Goal: Task Accomplishment & Management: Manage account settings

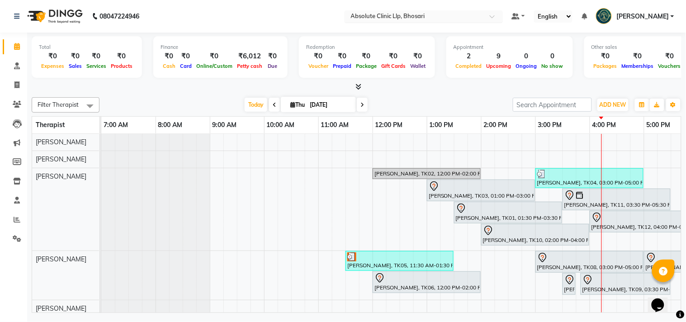
click at [394, 16] on input "text" at bounding box center [414, 17] width 131 height 9
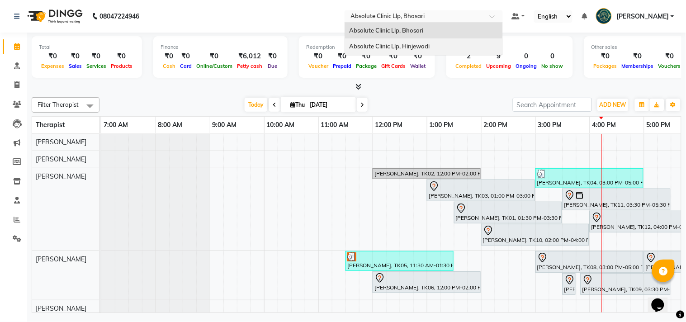
click at [397, 51] on div "Absolute Clinic Llp, Hinjewadi" at bounding box center [423, 46] width 157 height 16
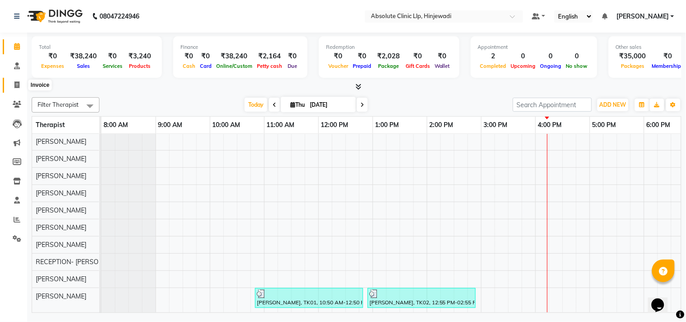
click at [19, 86] on span at bounding box center [17, 85] width 16 height 10
select select "5113"
select select "service"
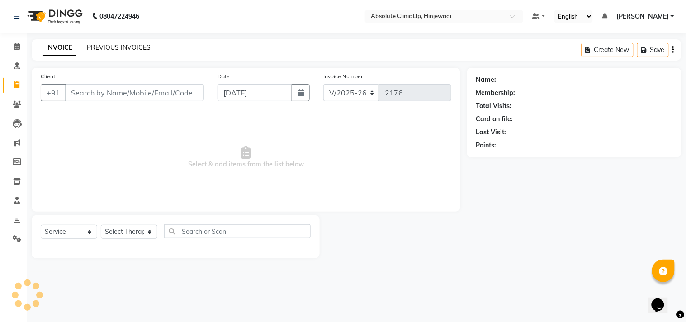
click at [124, 49] on link "PREVIOUS INVOICES" at bounding box center [119, 47] width 64 height 8
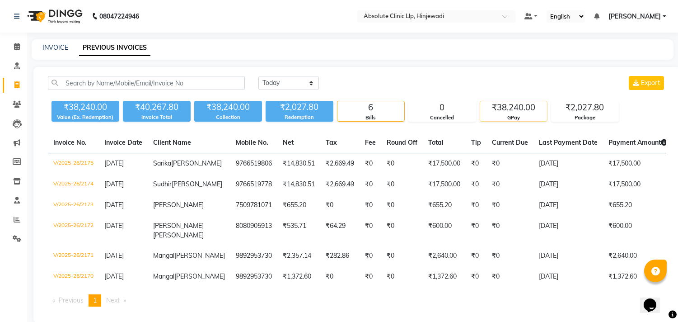
click at [505, 113] on div "₹38,240.00" at bounding box center [513, 107] width 67 height 13
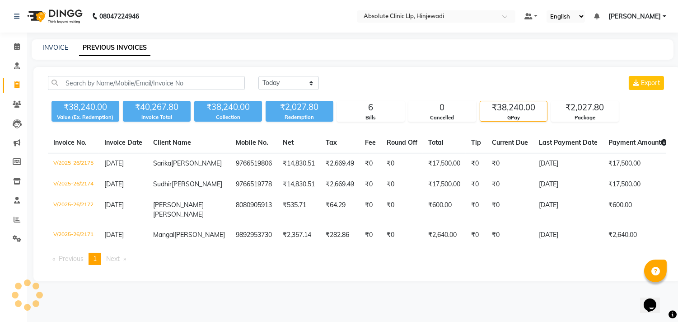
click at [61, 14] on img at bounding box center [54, 16] width 62 height 25
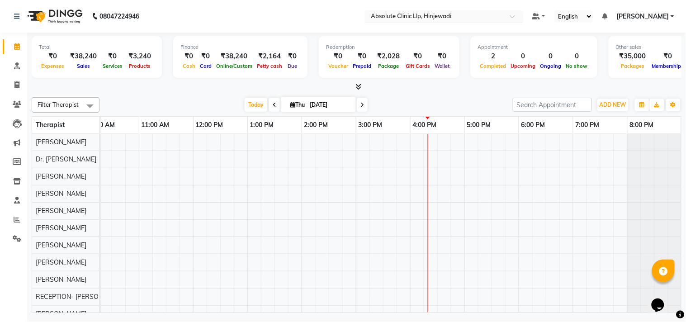
click at [438, 13] on input "text" at bounding box center [434, 17] width 131 height 9
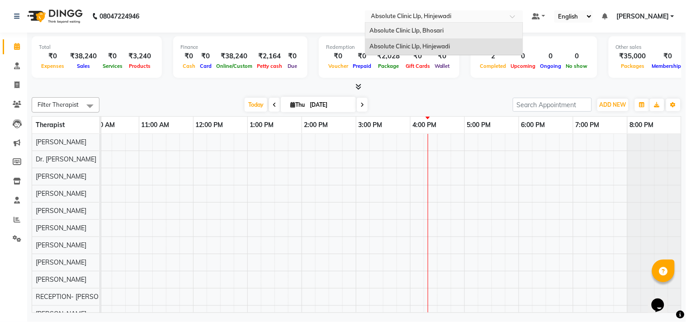
click at [432, 31] on span "Absolute Clinic Llp, Bhosari" at bounding box center [407, 30] width 74 height 7
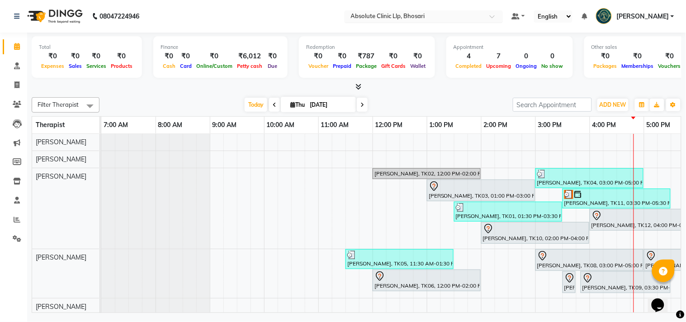
click at [405, 13] on input "text" at bounding box center [414, 17] width 131 height 9
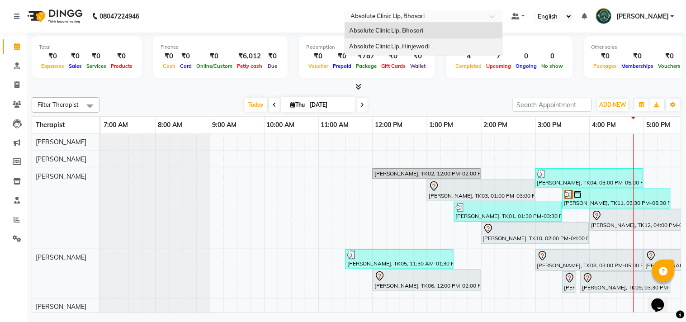
click at [415, 46] on span "Absolute Clinic Llp, Hinjewadi" at bounding box center [389, 45] width 80 height 7
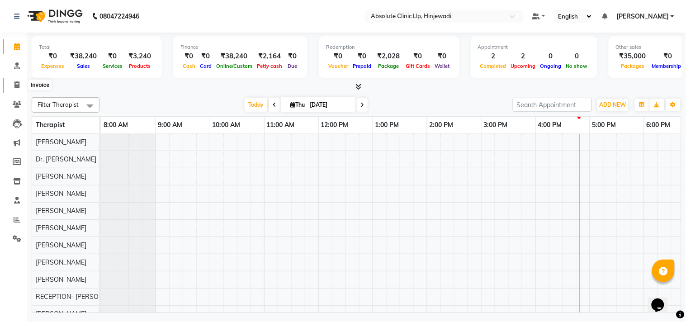
click at [14, 83] on icon at bounding box center [16, 84] width 5 height 7
select select "5113"
select select "service"
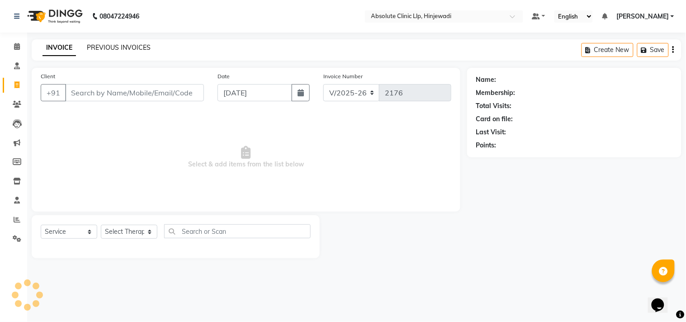
click at [141, 47] on link "PREVIOUS INVOICES" at bounding box center [119, 47] width 64 height 8
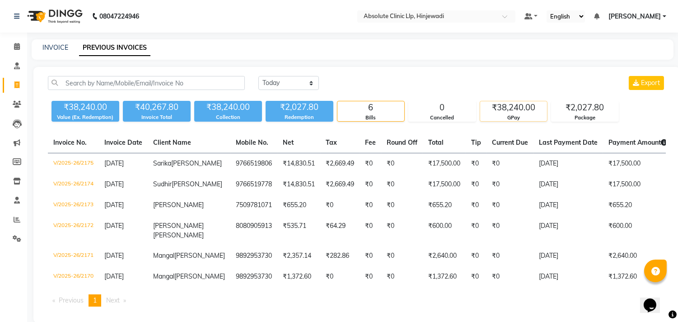
click at [534, 108] on div "₹38,240.00" at bounding box center [513, 107] width 67 height 13
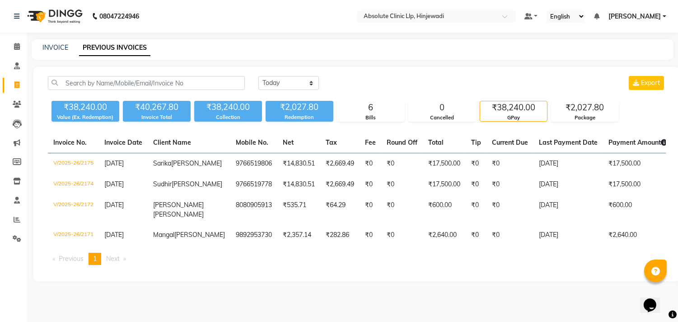
click at [56, 23] on img at bounding box center [54, 16] width 62 height 25
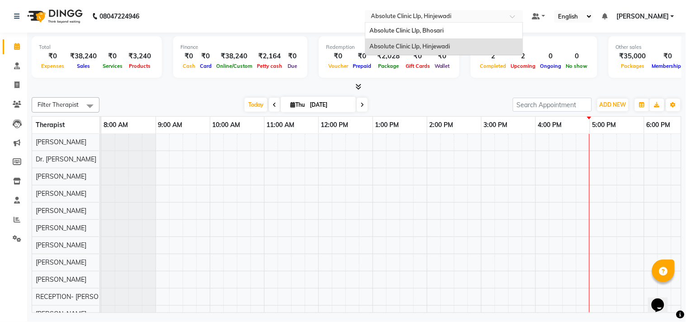
click at [418, 17] on input "text" at bounding box center [434, 17] width 131 height 9
click at [423, 30] on span "Absolute Clinic Llp, Bhosari" at bounding box center [407, 30] width 74 height 7
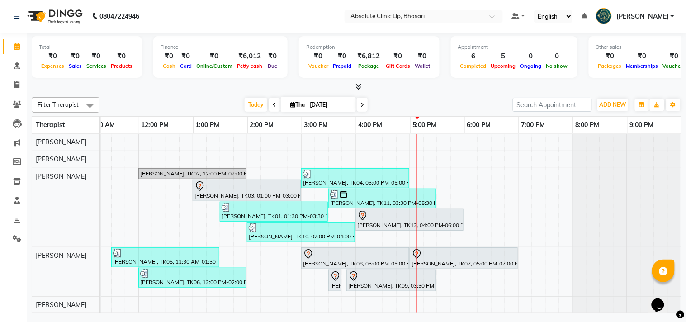
scroll to position [0, 172]
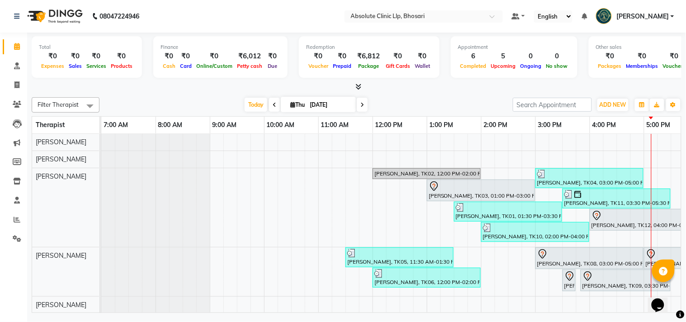
click at [404, 95] on div "Filter Therapist Select All [PERSON_NAME] [PERSON_NAME] [PERSON_NAME] [PERSON_N…" at bounding box center [356, 203] width 649 height 219
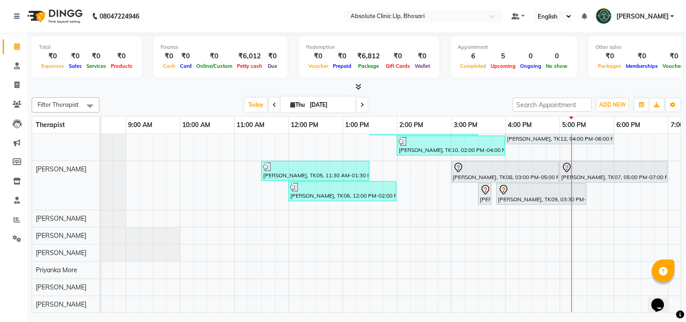
scroll to position [0, 0]
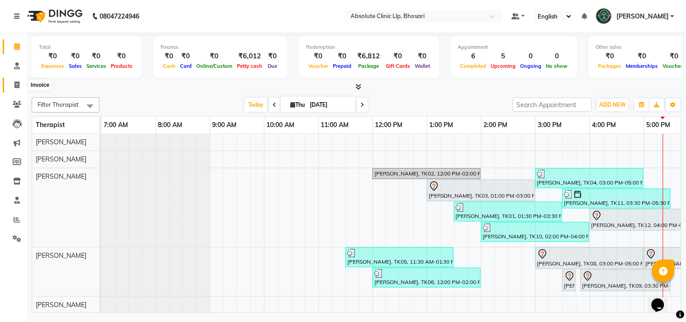
click at [16, 87] on icon at bounding box center [16, 84] width 5 height 7
select select "4706"
select select "service"
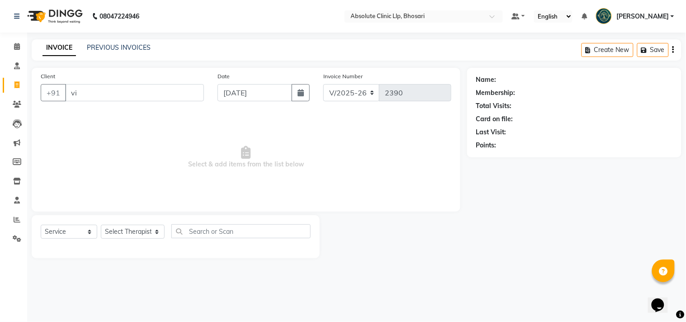
type input "v"
type input "w"
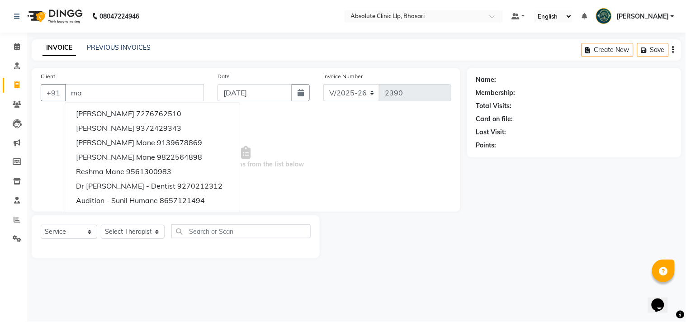
type input "m"
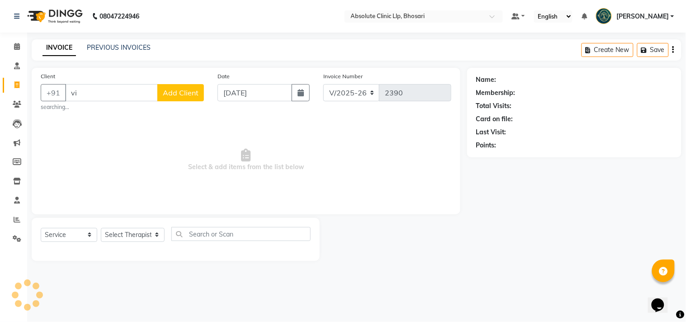
type input "v"
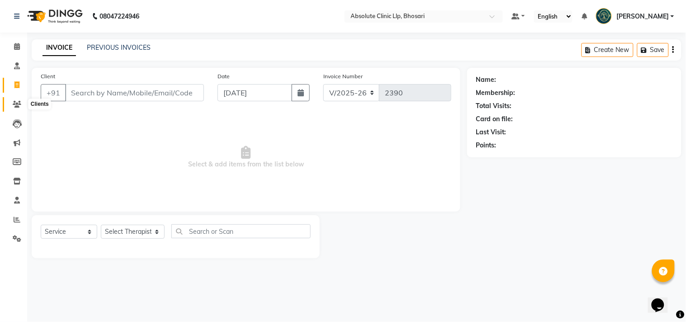
click at [13, 99] on span at bounding box center [17, 104] width 16 height 10
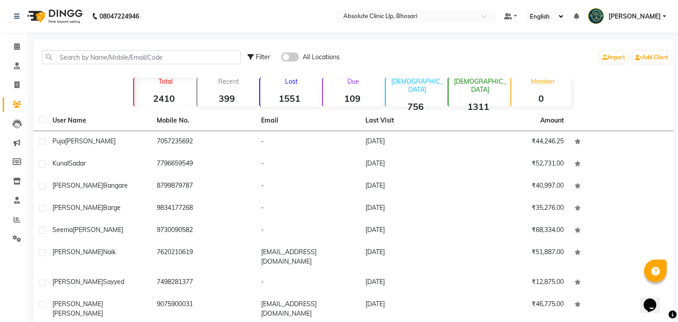
click at [59, 28] on img at bounding box center [54, 16] width 62 height 25
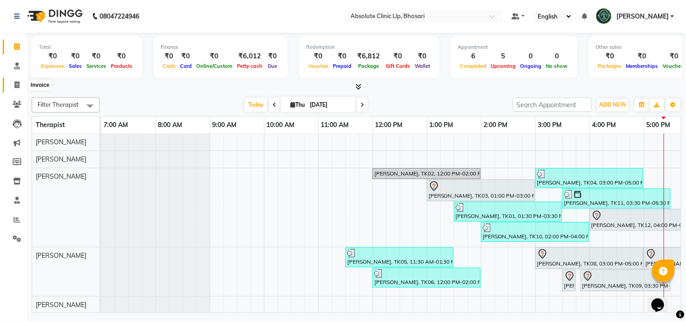
click at [11, 88] on span at bounding box center [17, 85] width 16 height 10
select select "service"
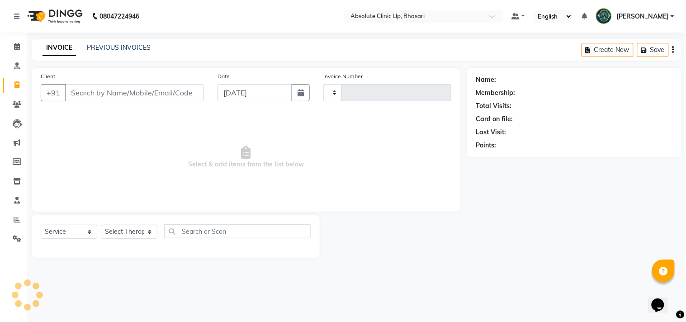
type input "2390"
select select "4706"
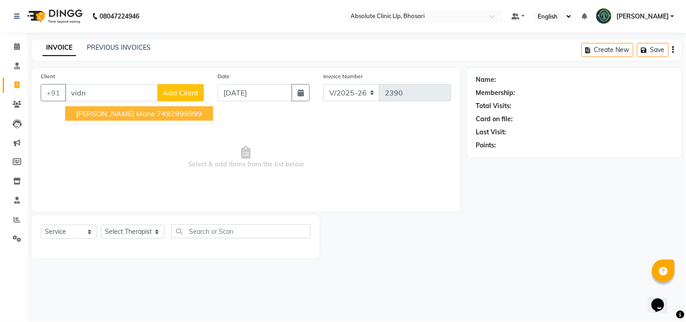
click at [157, 111] on ngb-highlight "7492999999" at bounding box center [179, 113] width 45 height 9
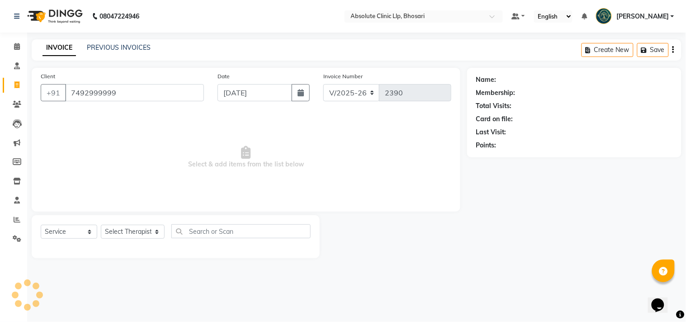
type input "7492999999"
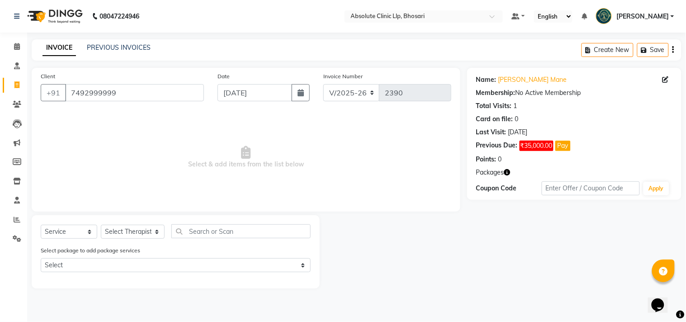
click at [73, 19] on img at bounding box center [54, 16] width 62 height 25
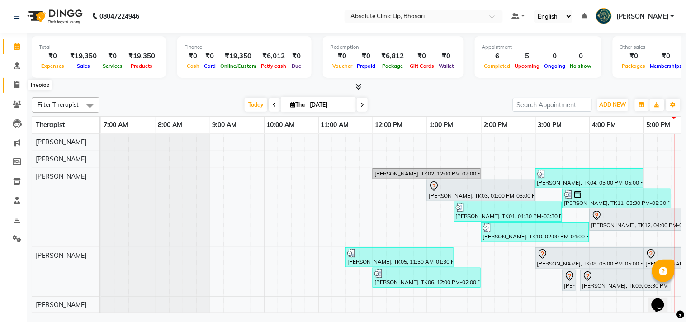
click at [21, 84] on span at bounding box center [17, 85] width 16 height 10
select select "service"
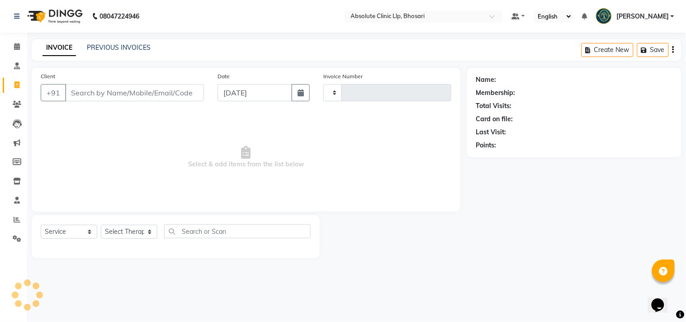
type input "2395"
select select "4706"
click at [112, 49] on link "PREVIOUS INVOICES" at bounding box center [119, 47] width 64 height 8
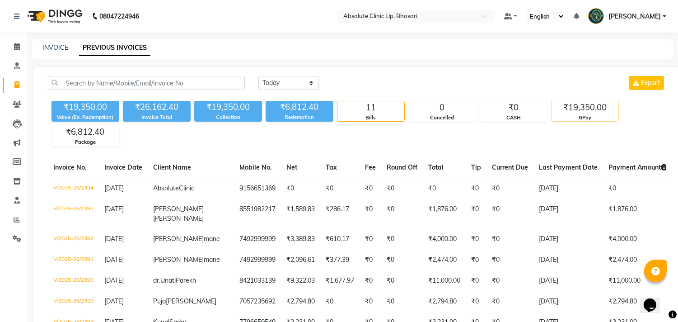
click at [572, 105] on div "₹19,350.00" at bounding box center [585, 107] width 67 height 13
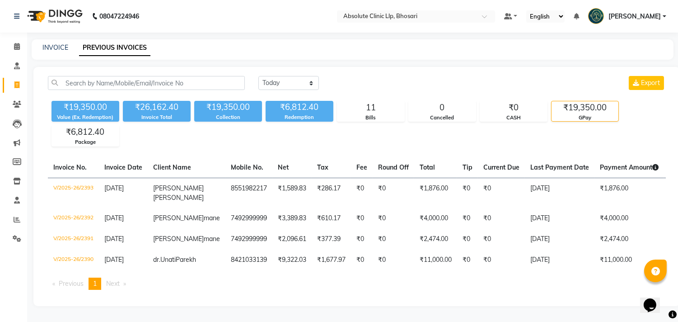
click at [18, 86] on icon at bounding box center [16, 84] width 5 height 7
select select "4706"
select select "service"
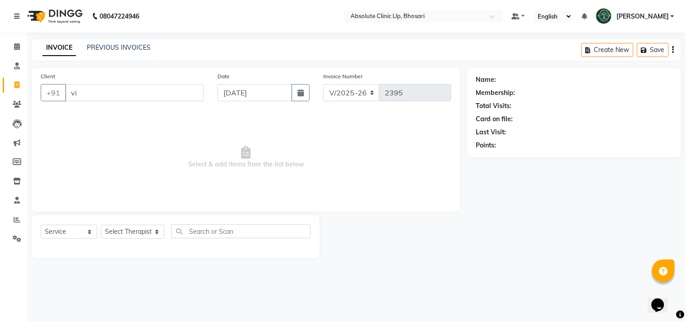
type input "v"
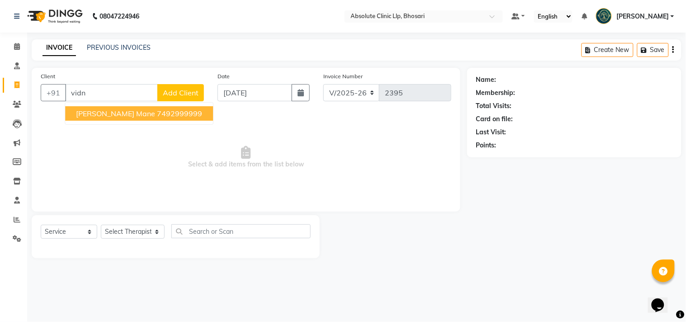
click at [82, 113] on span "[PERSON_NAME] mane" at bounding box center [115, 113] width 79 height 9
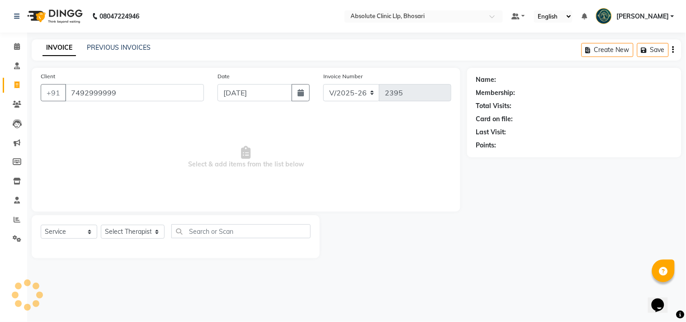
type input "7492999999"
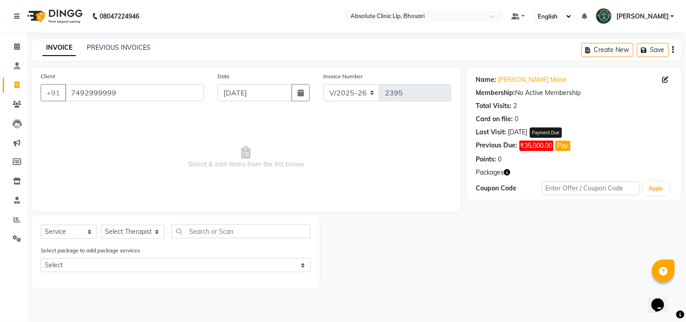
click at [562, 147] on button "Pay" at bounding box center [562, 146] width 15 height 10
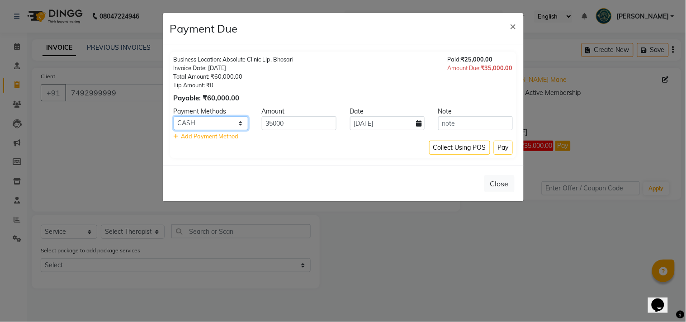
click at [205, 124] on select "CASH Cheque Complimentary BFL GMoney LoanTap SaveIN CARD GPay" at bounding box center [211, 123] width 75 height 14
select select "5"
click at [174, 116] on select "CASH Cheque Complimentary BFL GMoney LoanTap SaveIN CARD GPay" at bounding box center [211, 123] width 75 height 14
drag, startPoint x: 317, startPoint y: 121, endPoint x: 218, endPoint y: 132, distance: 99.1
click at [218, 132] on div "Payment Methods Amount Date Note CASH Cheque Complimentary BFL GMoney LoanTap S…" at bounding box center [343, 124] width 339 height 34
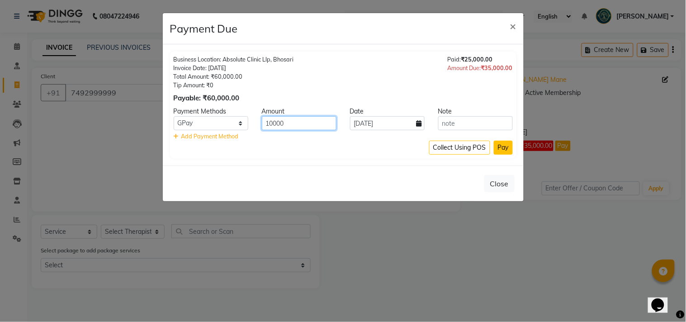
type input "10000"
click at [505, 148] on button "Pay" at bounding box center [502, 148] width 19 height 14
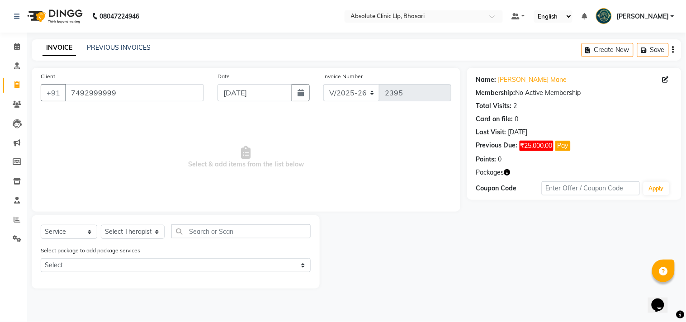
click at [67, 11] on img at bounding box center [54, 16] width 62 height 25
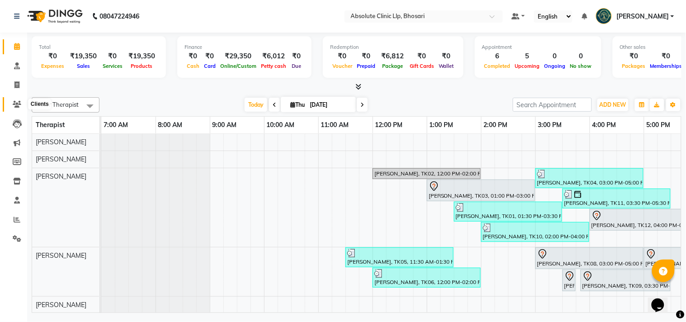
click at [14, 104] on icon at bounding box center [17, 104] width 9 height 7
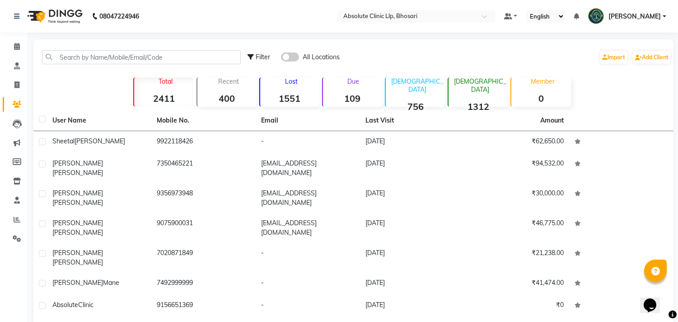
click at [116, 49] on div "Filter All Locations Import Add Client" at bounding box center [353, 57] width 637 height 28
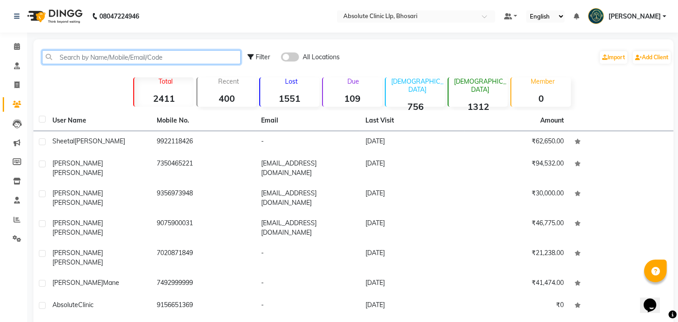
click at [111, 59] on input "text" at bounding box center [141, 57] width 199 height 14
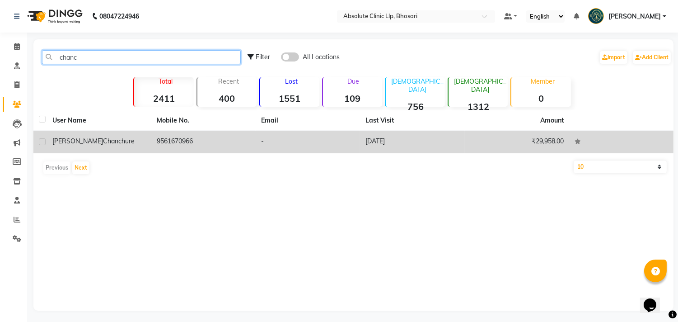
type input "chanc"
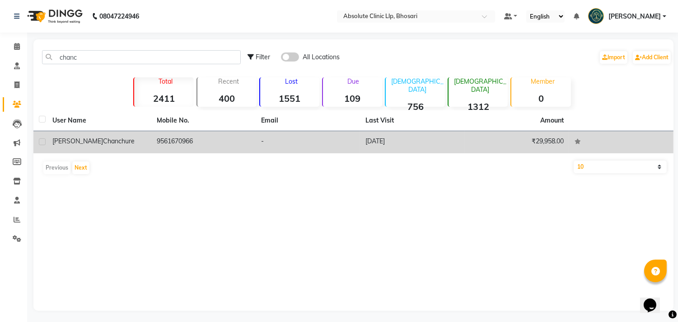
click at [103, 142] on span "Chanchure" at bounding box center [119, 141] width 32 height 8
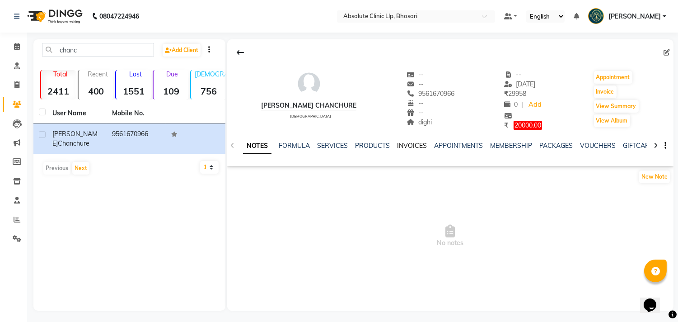
click at [408, 145] on link "INVOICES" at bounding box center [412, 145] width 30 height 8
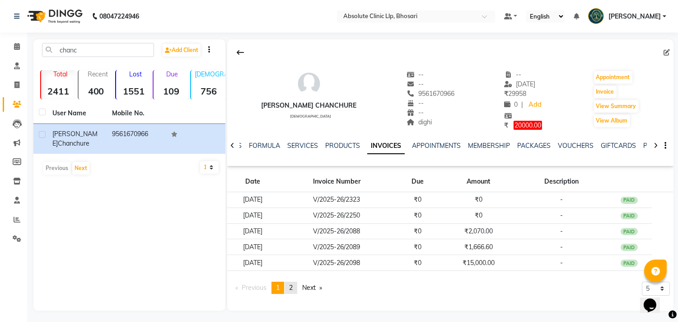
click at [292, 287] on span "2" at bounding box center [291, 287] width 4 height 8
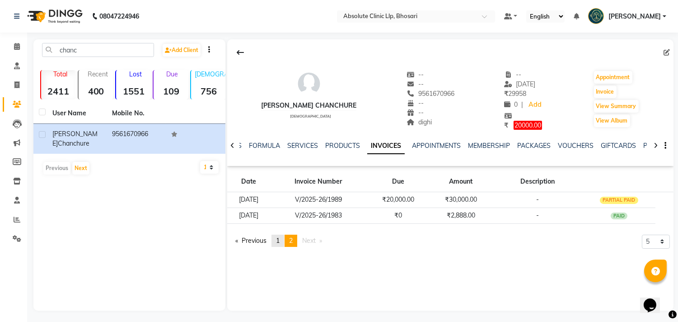
click at [279, 240] on span "1" at bounding box center [278, 240] width 4 height 8
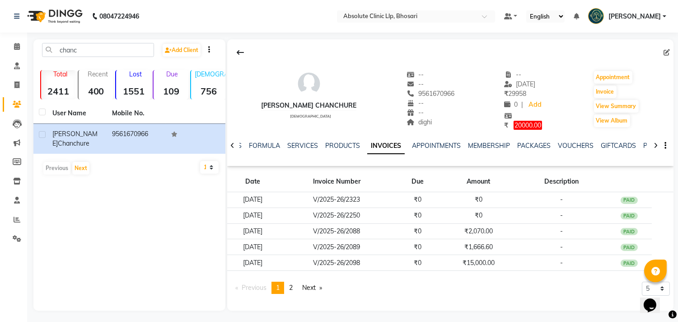
click at [71, 25] on img at bounding box center [54, 16] width 62 height 25
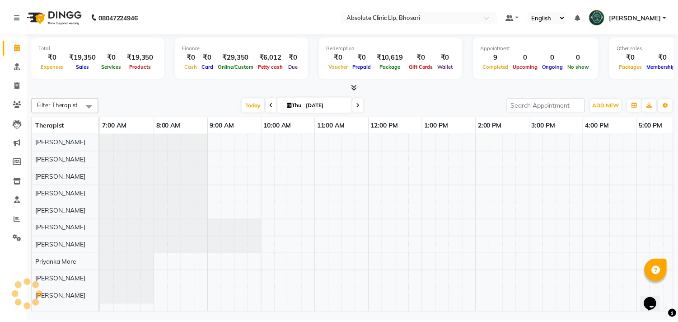
scroll to position [0, 234]
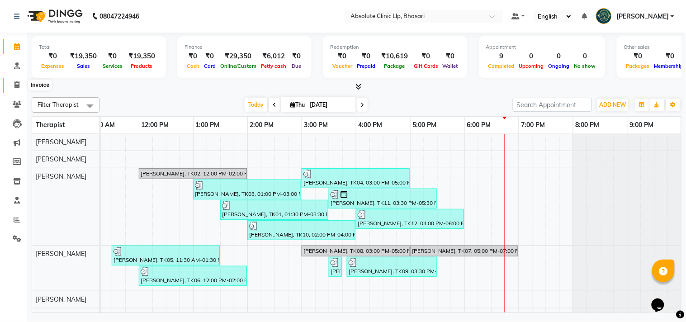
click at [23, 89] on span at bounding box center [17, 85] width 16 height 10
select select "4706"
select select "service"
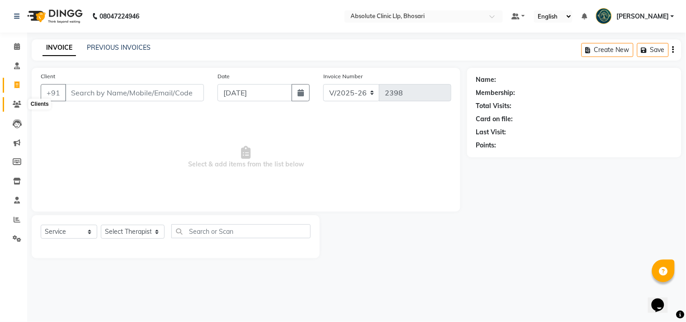
click at [11, 104] on span at bounding box center [17, 104] width 16 height 10
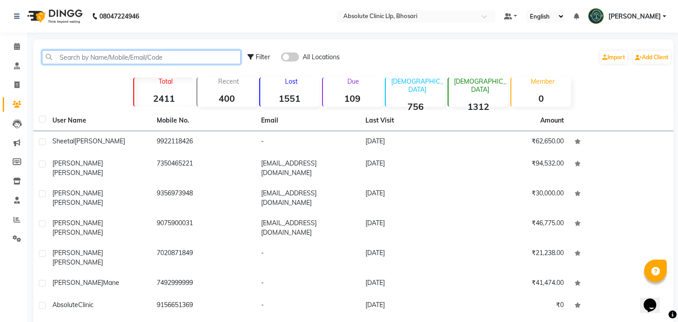
click at [119, 53] on input "text" at bounding box center [141, 57] width 199 height 14
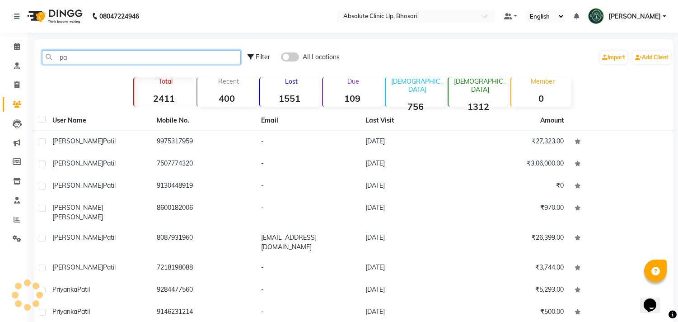
type input "p"
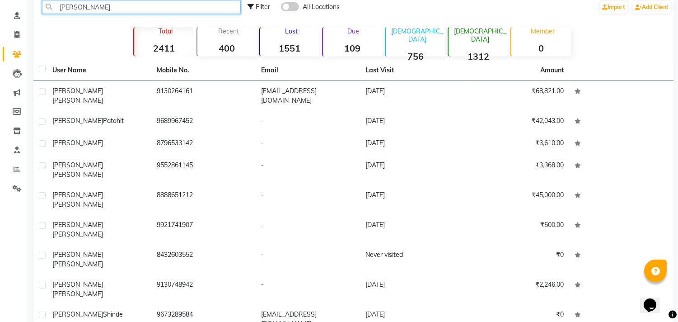
scroll to position [77, 0]
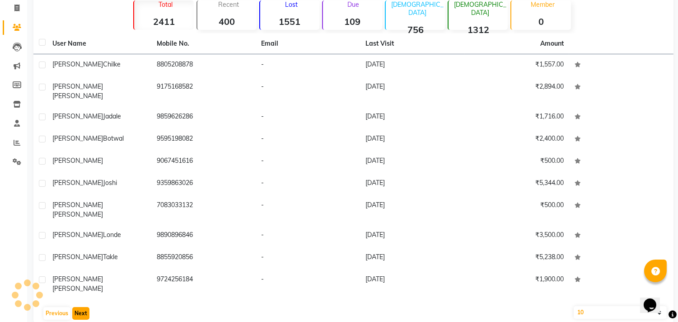
scroll to position [69, 0]
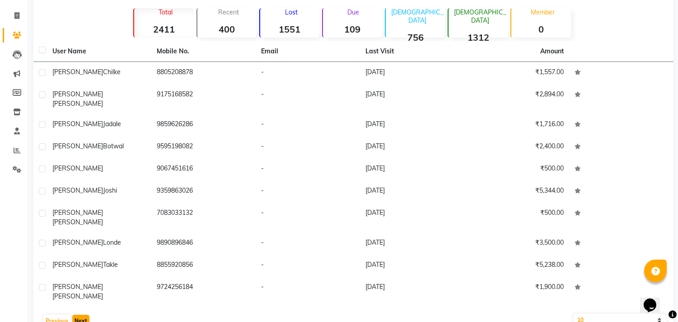
click at [79, 315] on button "Next" at bounding box center [80, 321] width 17 height 13
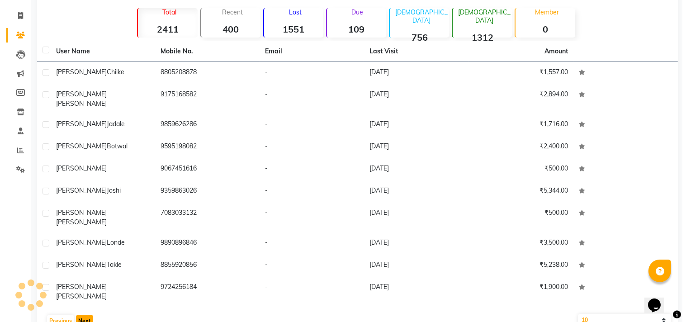
scroll to position [2, 0]
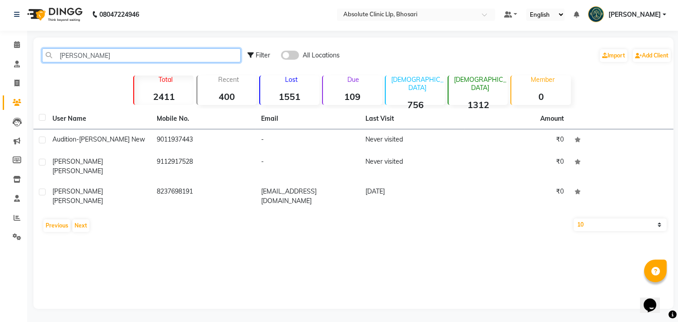
drag, startPoint x: 109, startPoint y: 56, endPoint x: 44, endPoint y: 59, distance: 65.2
click at [44, 59] on input "[PERSON_NAME]" at bounding box center [141, 55] width 199 height 14
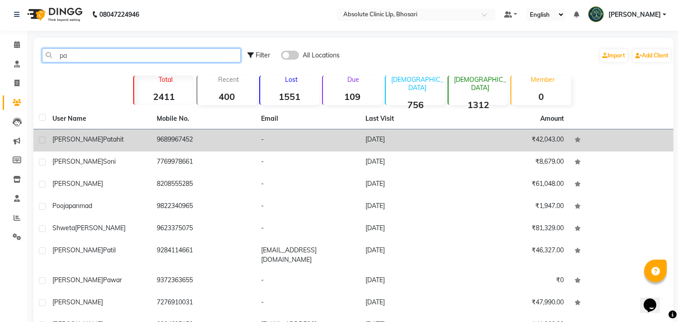
type input "pa"
click at [68, 140] on span "[PERSON_NAME]" at bounding box center [77, 139] width 51 height 8
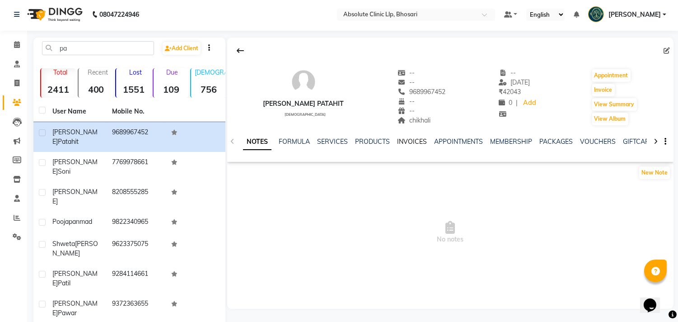
click at [414, 142] on link "INVOICES" at bounding box center [412, 141] width 30 height 8
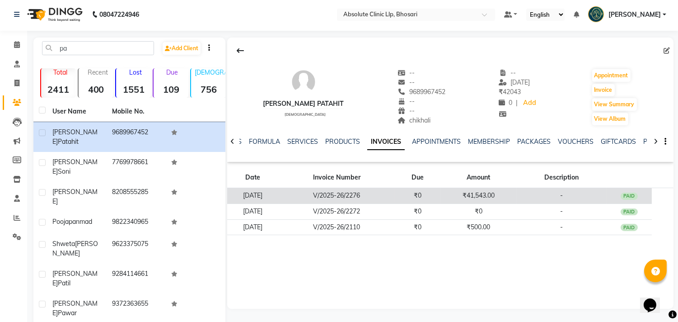
click at [425, 193] on td "₹0" at bounding box center [418, 196] width 46 height 16
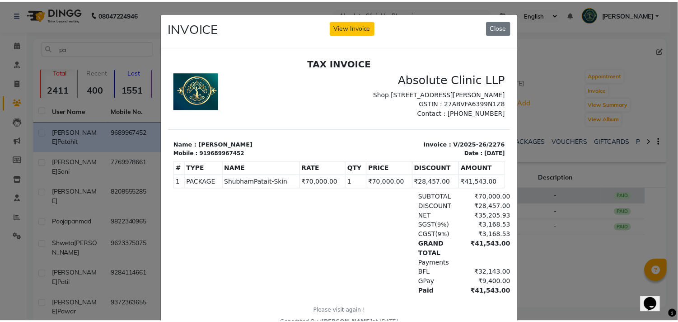
scroll to position [7, 0]
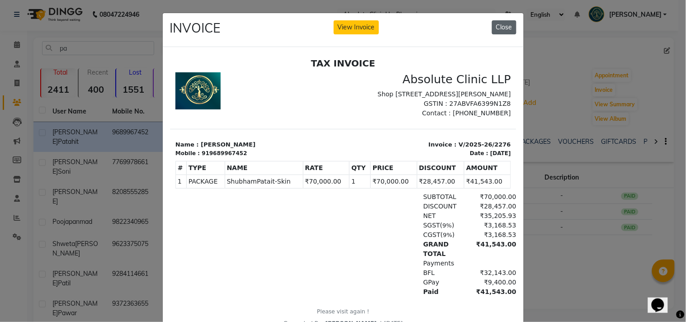
click at [503, 29] on button "Close" at bounding box center [504, 27] width 24 height 14
